Goal: Browse casually

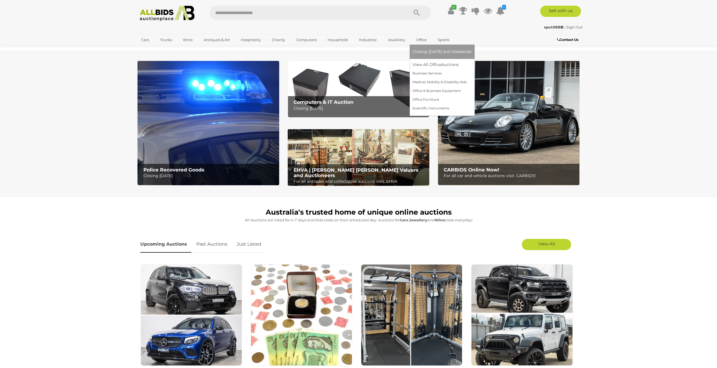
click at [427, 51] on span "Closing [DATE] and Weekends" at bounding box center [441, 51] width 59 height 5
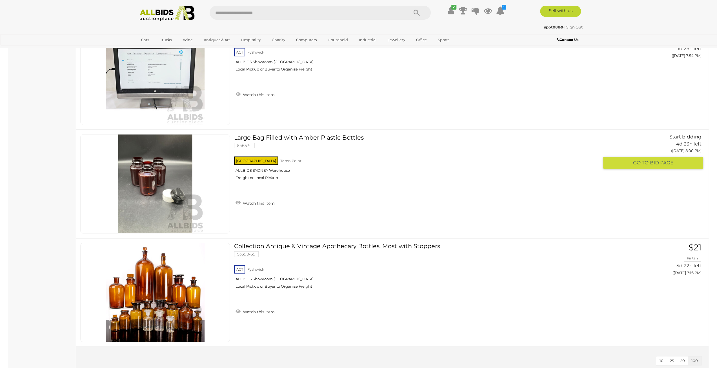
scroll to position [2056, 0]
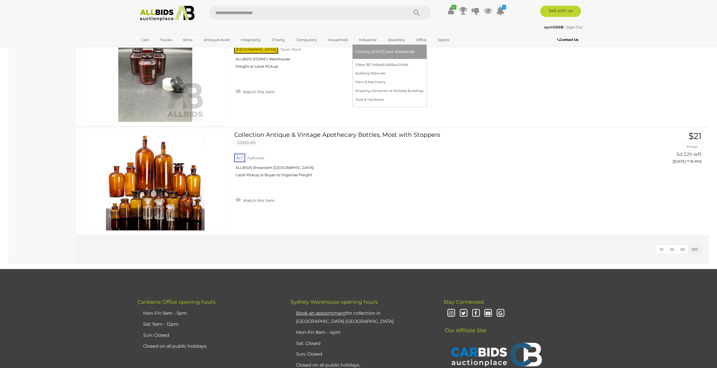
click at [375, 54] on link "Closing [DATE] and Weekends" at bounding box center [389, 51] width 68 height 9
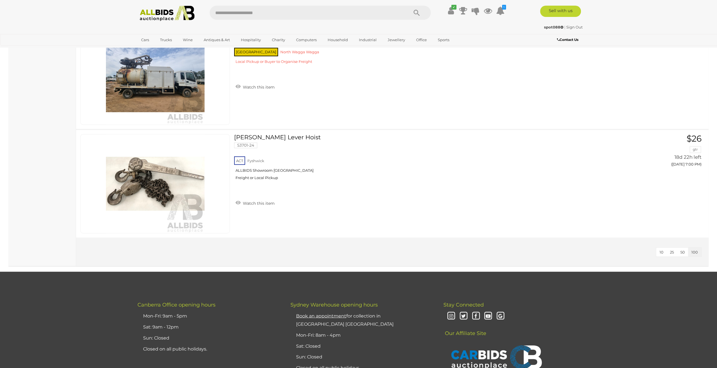
scroll to position [7378, 0]
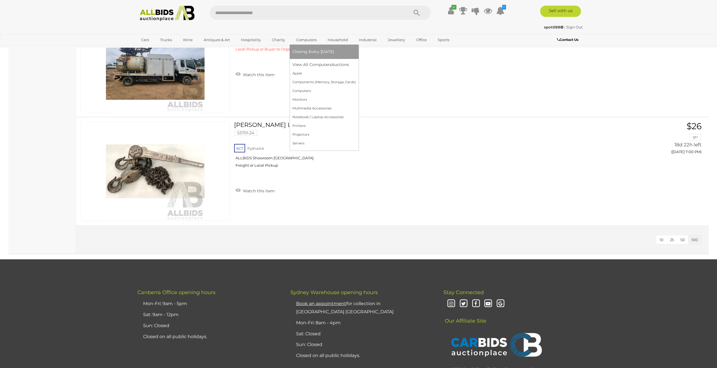
click at [305, 49] on link "Closing Every [DATE]" at bounding box center [323, 51] width 63 height 9
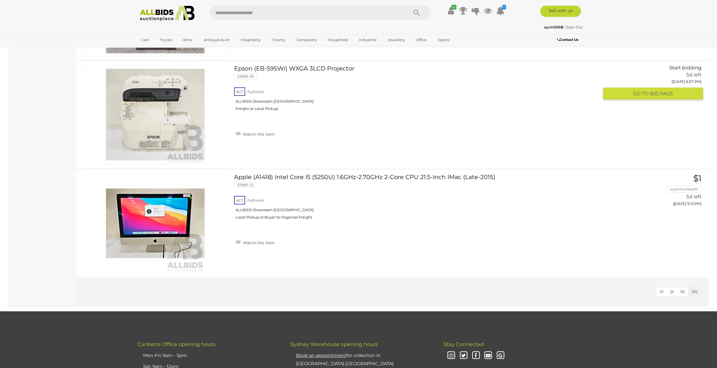
scroll to position [8195, 0]
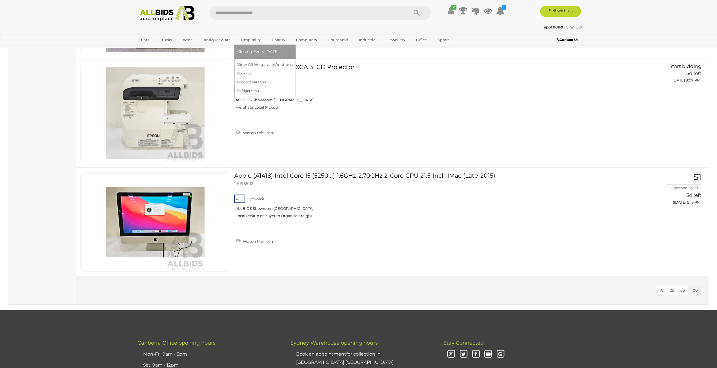
click at [261, 55] on link "Closing Every [DATE]" at bounding box center [264, 51] width 55 height 9
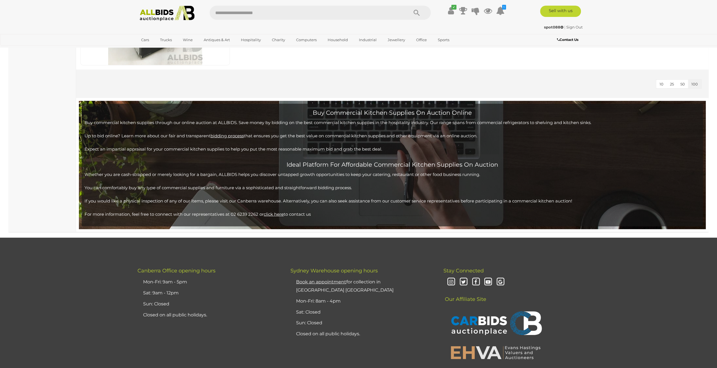
scroll to position [1408, 0]
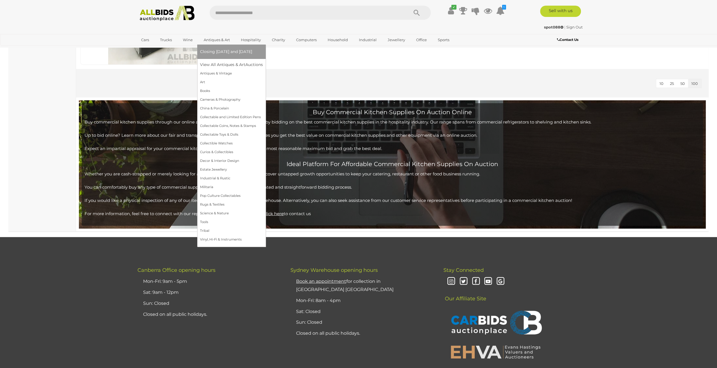
click at [224, 51] on span "Closing [DATE] and [DATE]" at bounding box center [226, 51] width 52 height 5
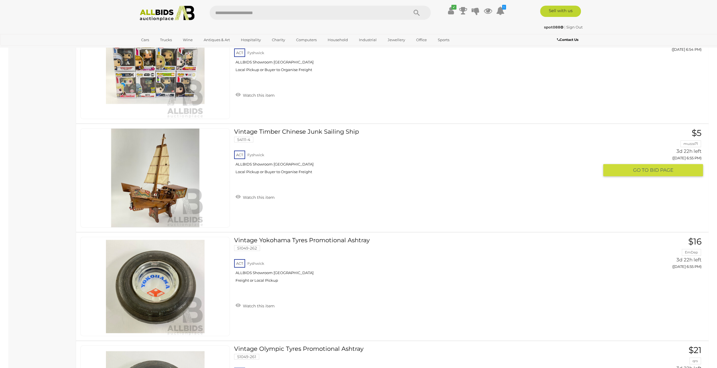
scroll to position [10673, 0]
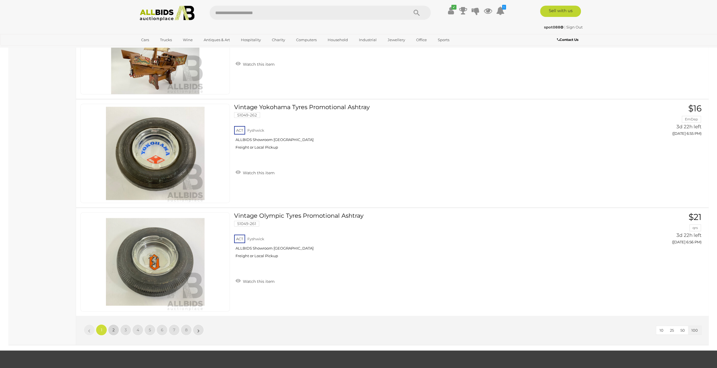
click at [117, 324] on link "2" at bounding box center [113, 329] width 11 height 11
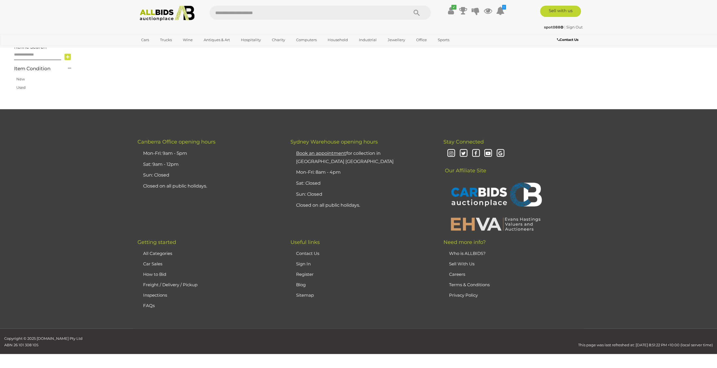
scroll to position [90, 0]
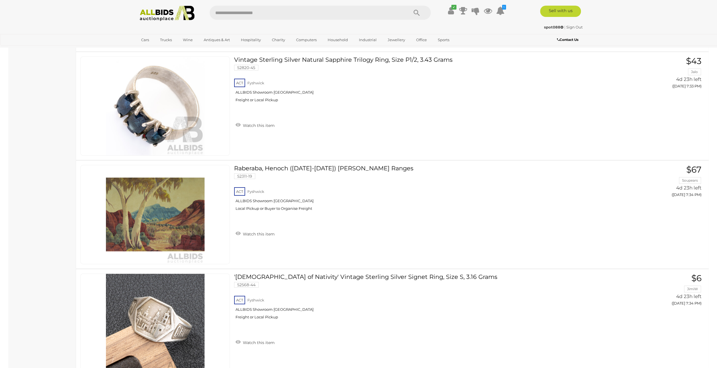
scroll to position [10623, 0]
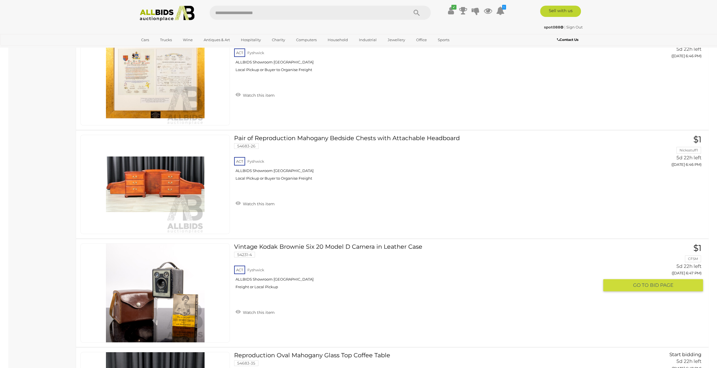
scroll to position [10623, 0]
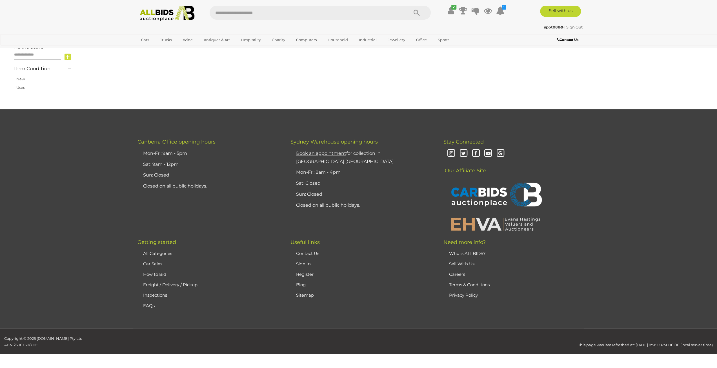
scroll to position [90, 0]
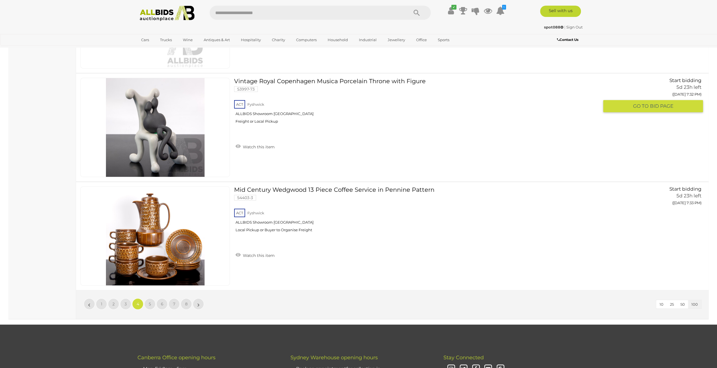
scroll to position [10735, 0]
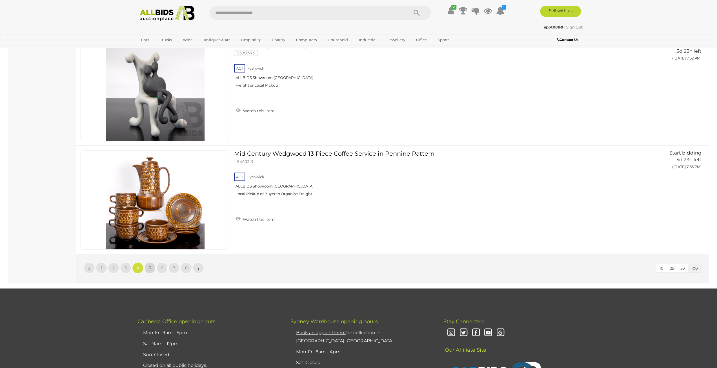
click at [150, 265] on span "5" at bounding box center [150, 267] width 2 height 5
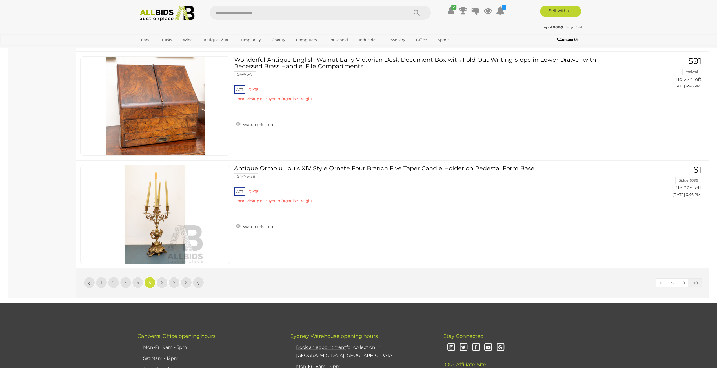
scroll to position [10792, 0]
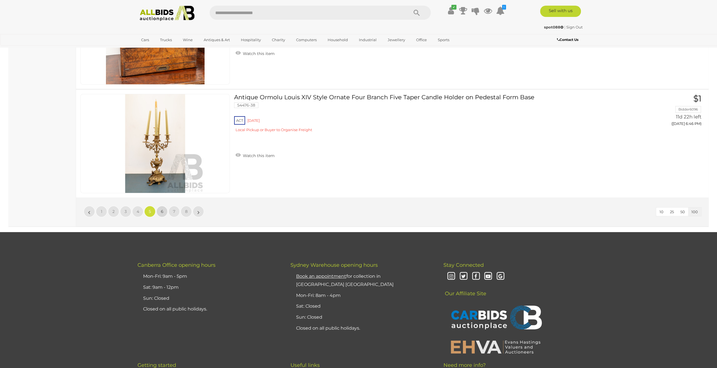
click at [164, 206] on link "6" at bounding box center [161, 211] width 11 height 11
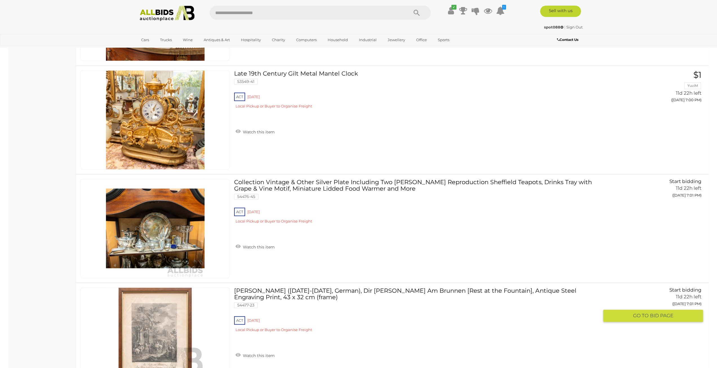
scroll to position [2878, 0]
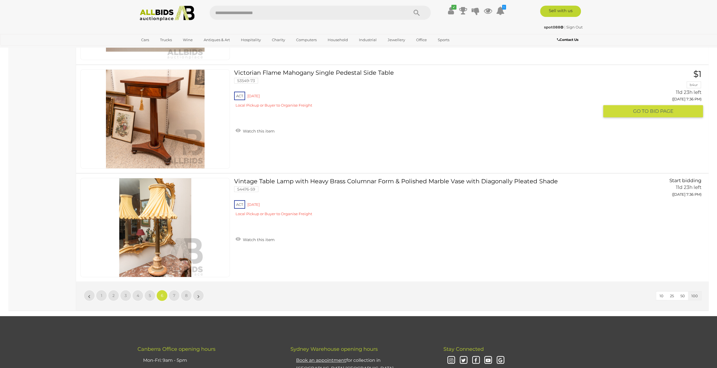
scroll to position [10763, 0]
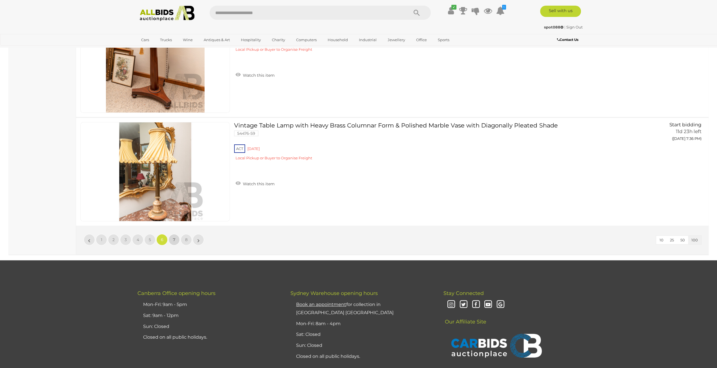
click at [174, 237] on span "7" at bounding box center [174, 239] width 2 height 5
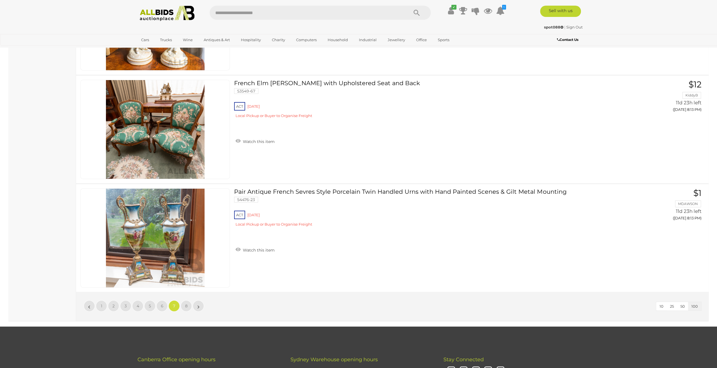
scroll to position [10820, 0]
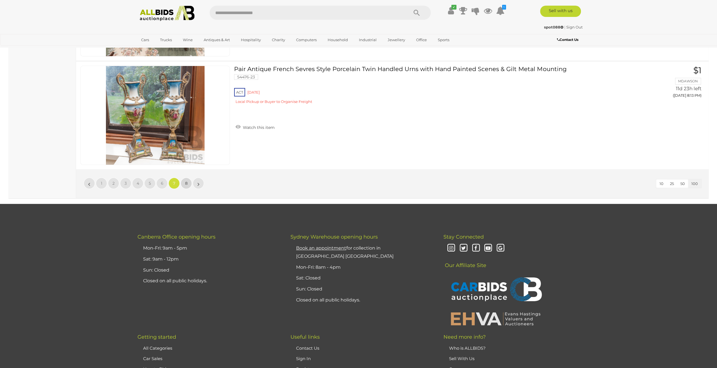
click at [182, 177] on link "8" at bounding box center [186, 182] width 11 height 11
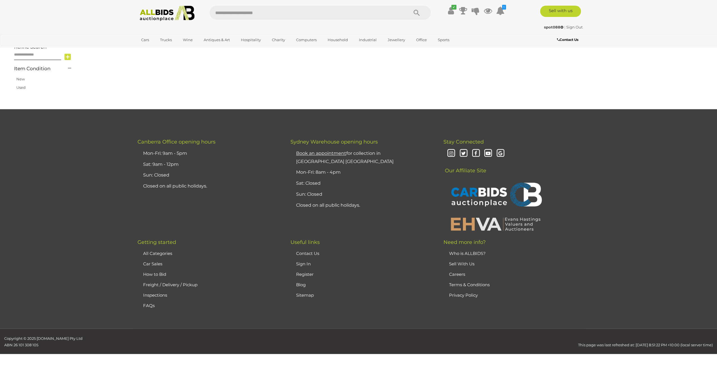
scroll to position [90, 0]
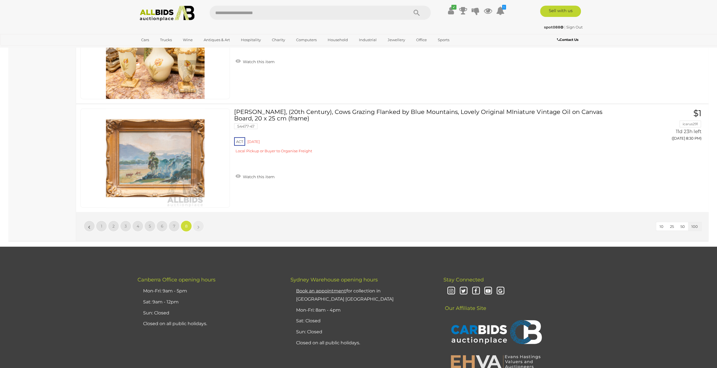
scroll to position [3661, 0]
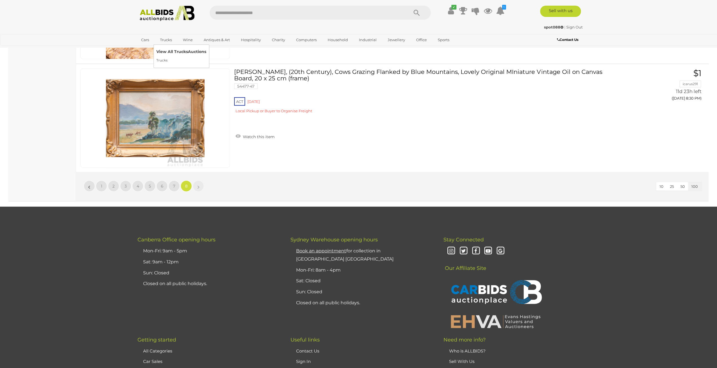
click at [170, 55] on link "View All Trucks Auctions" at bounding box center [181, 51] width 50 height 9
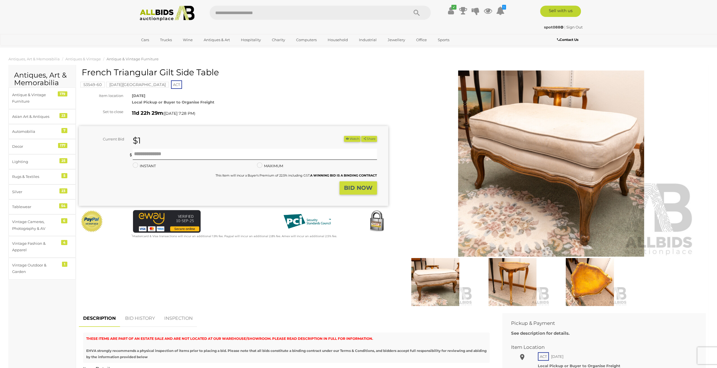
click at [523, 126] on img at bounding box center [551, 163] width 288 height 186
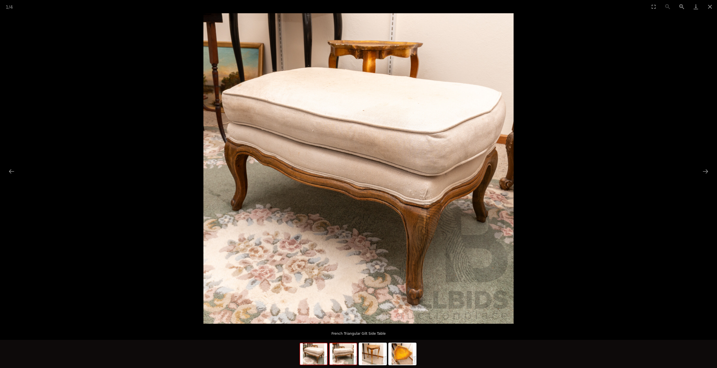
click at [337, 348] on img at bounding box center [342, 353] width 27 height 21
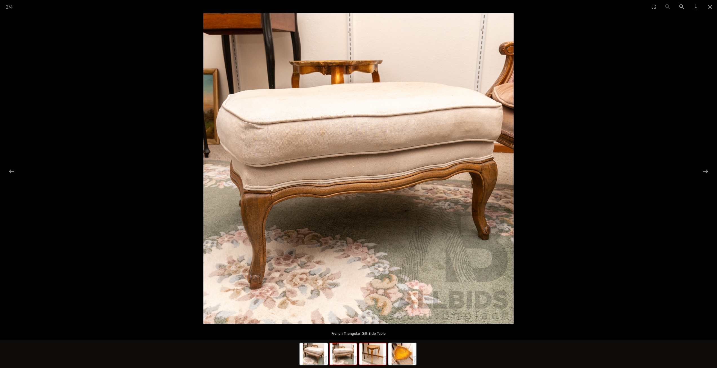
click at [371, 350] on img at bounding box center [372, 353] width 27 height 21
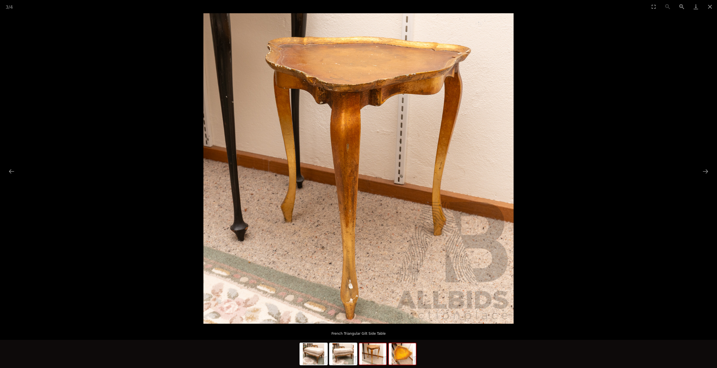
click at [404, 358] on img at bounding box center [402, 353] width 27 height 21
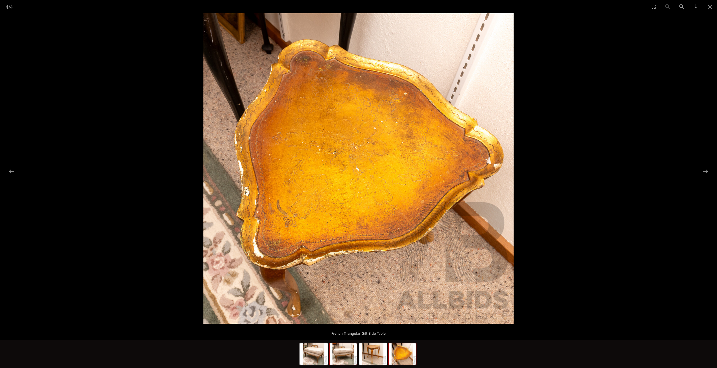
click at [341, 358] on img at bounding box center [342, 353] width 27 height 21
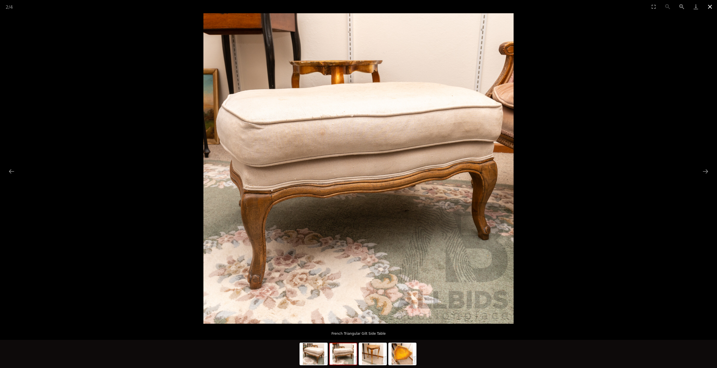
click at [711, 8] on button "Close gallery" at bounding box center [710, 6] width 14 height 13
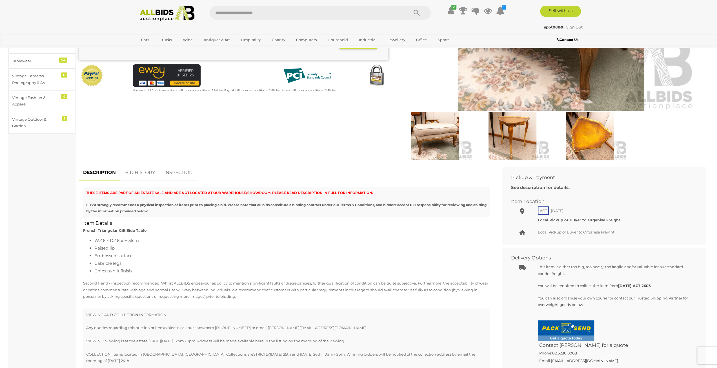
scroll to position [197, 0]
